Goal: Information Seeking & Learning: Learn about a topic

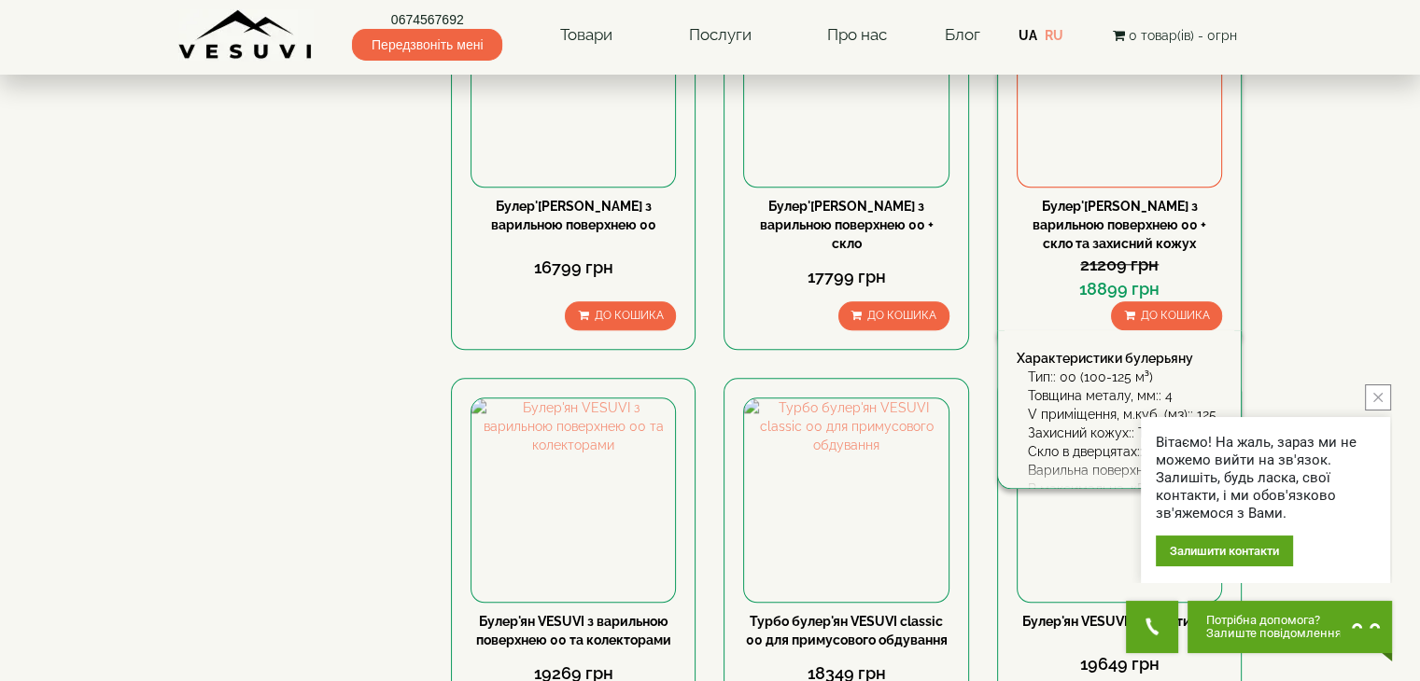
scroll to position [1873, 0]
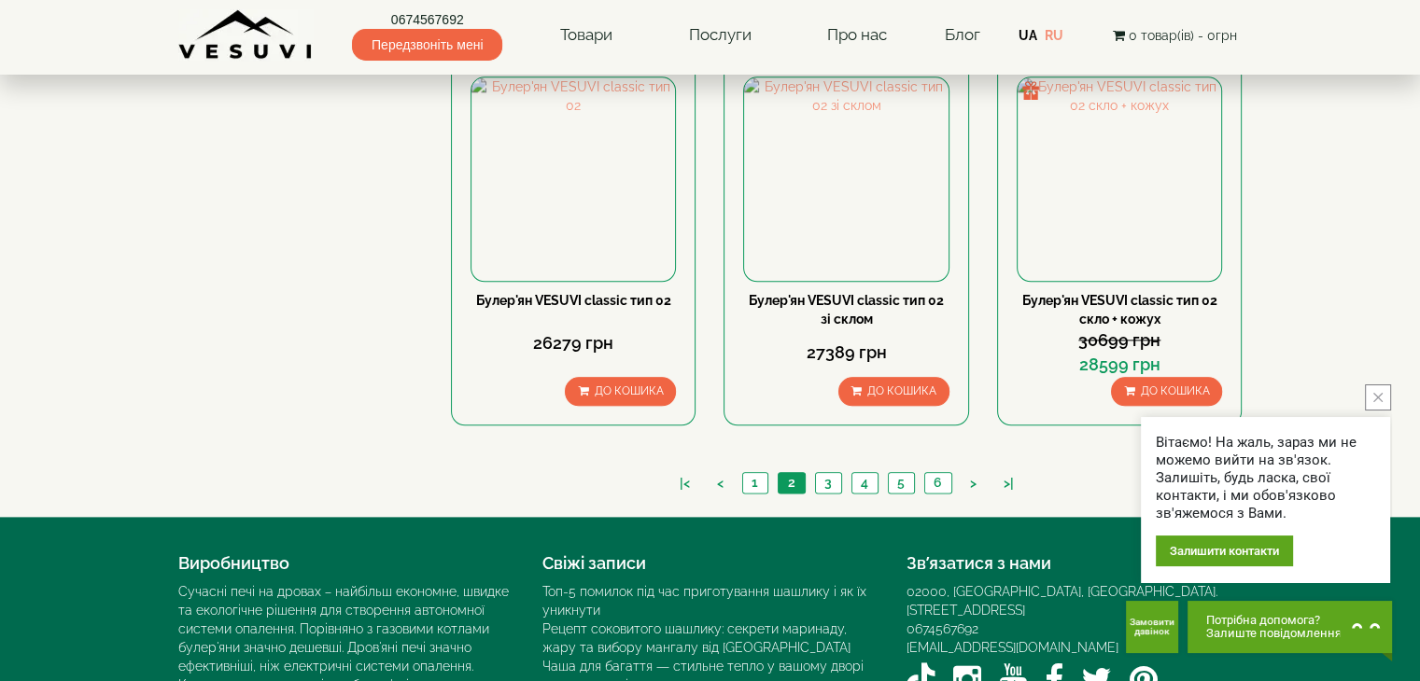
scroll to position [2182, 0]
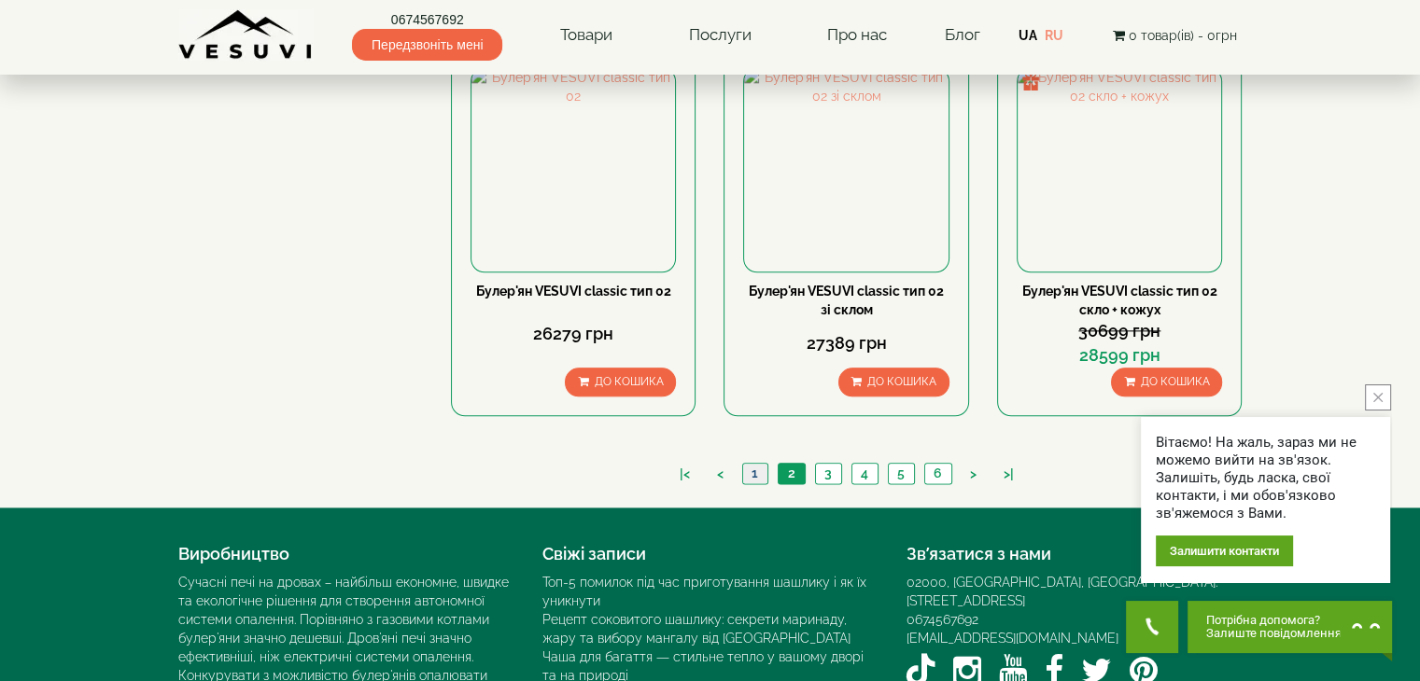
click at [761, 464] on link "1" at bounding box center [754, 474] width 25 height 20
